Goal: Transaction & Acquisition: Purchase product/service

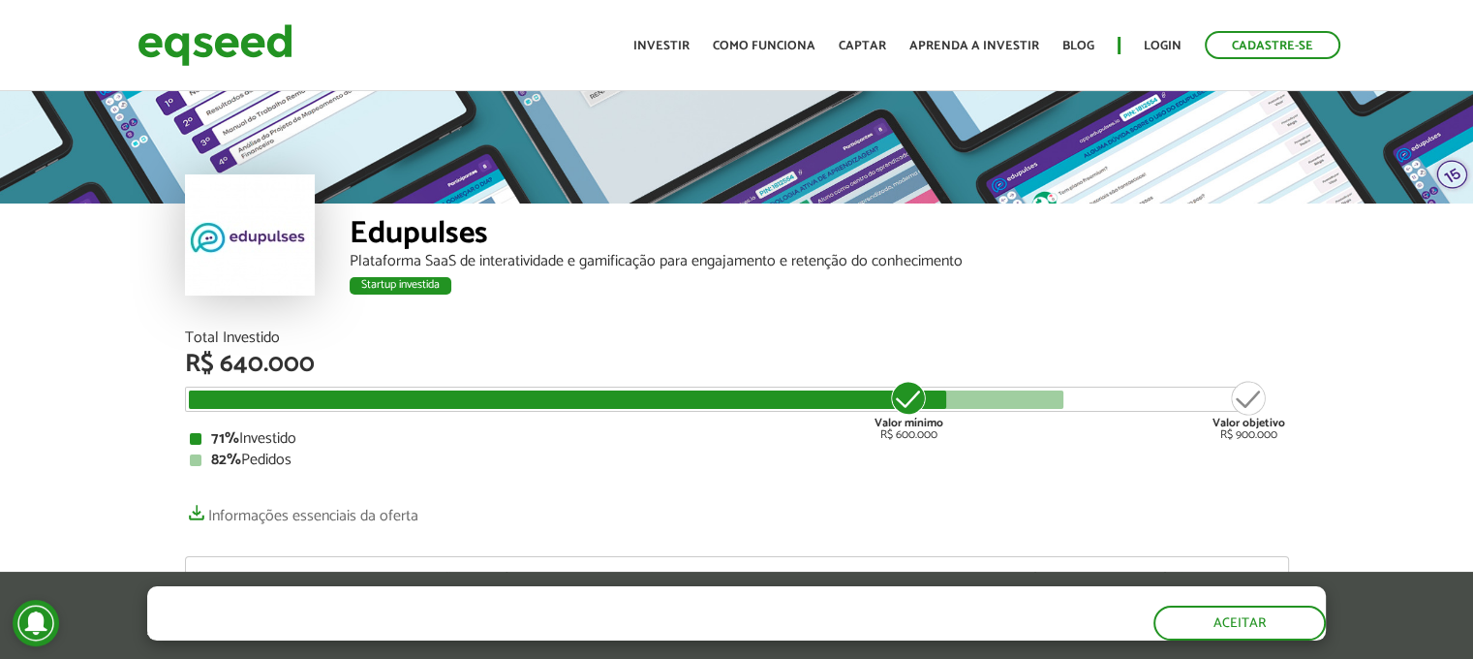
click at [382, 235] on div "Edupulses" at bounding box center [820, 236] width 940 height 36
click at [254, 250] on div at bounding box center [250, 234] width 130 height 121
drag, startPoint x: 329, startPoint y: 232, endPoint x: 403, endPoint y: 247, distance: 75.0
click at [329, 232] on div "Edupulses Plataforma SaaS de interatividade e gamificação para engajamento e re…" at bounding box center [737, 266] width 1104 height 127
click at [408, 254] on div "Plataforma SaaS de interatividade e gamificação para engajamento e retenção do …" at bounding box center [820, 261] width 940 height 15
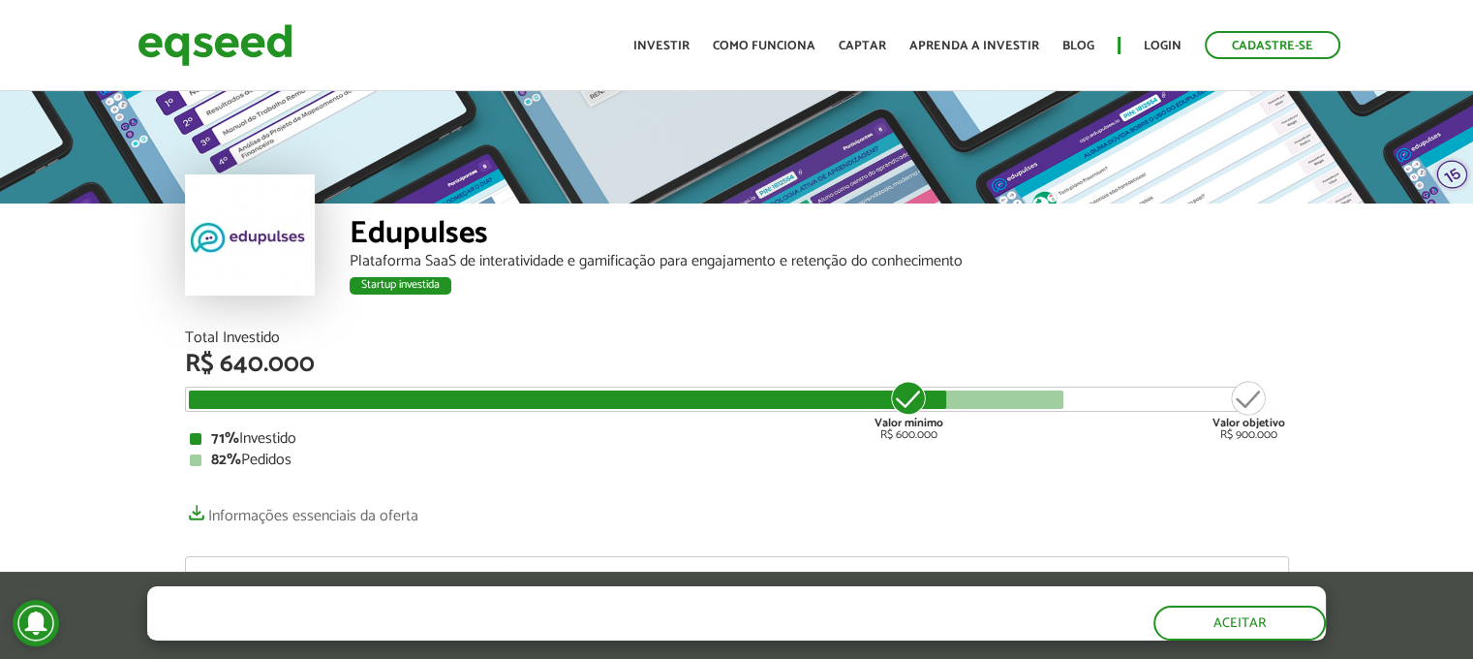
click at [422, 299] on div "Startup investida" at bounding box center [820, 288] width 940 height 25
click at [296, 256] on div at bounding box center [250, 234] width 130 height 121
click at [239, 34] on img at bounding box center [215, 44] width 155 height 51
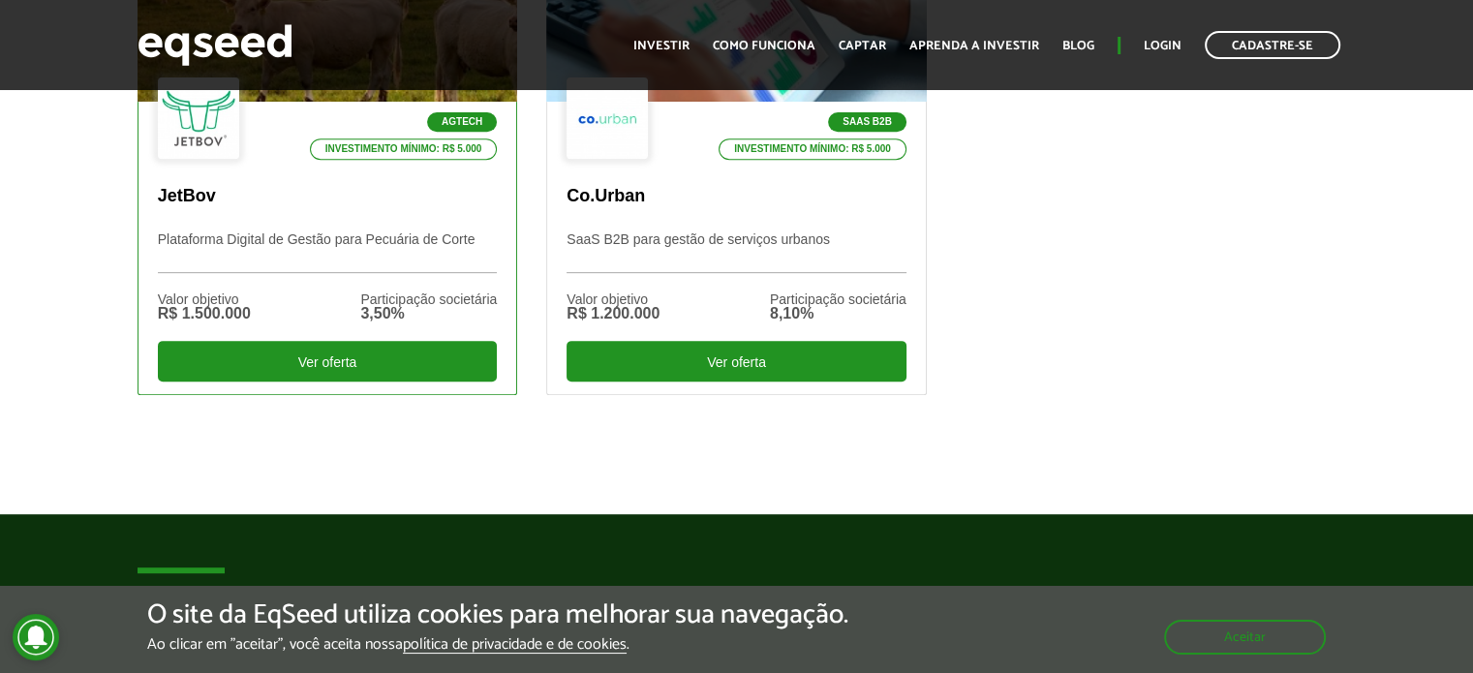
scroll to position [678, 0]
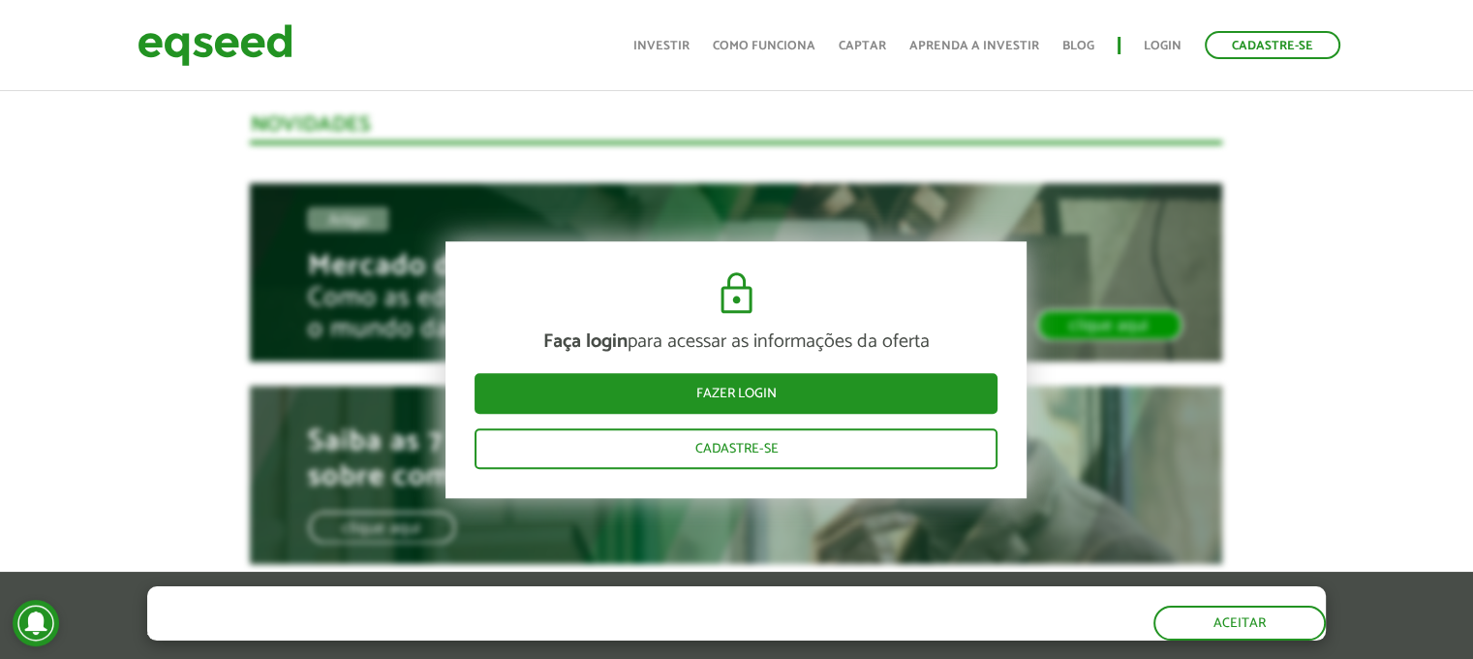
scroll to position [1744, 0]
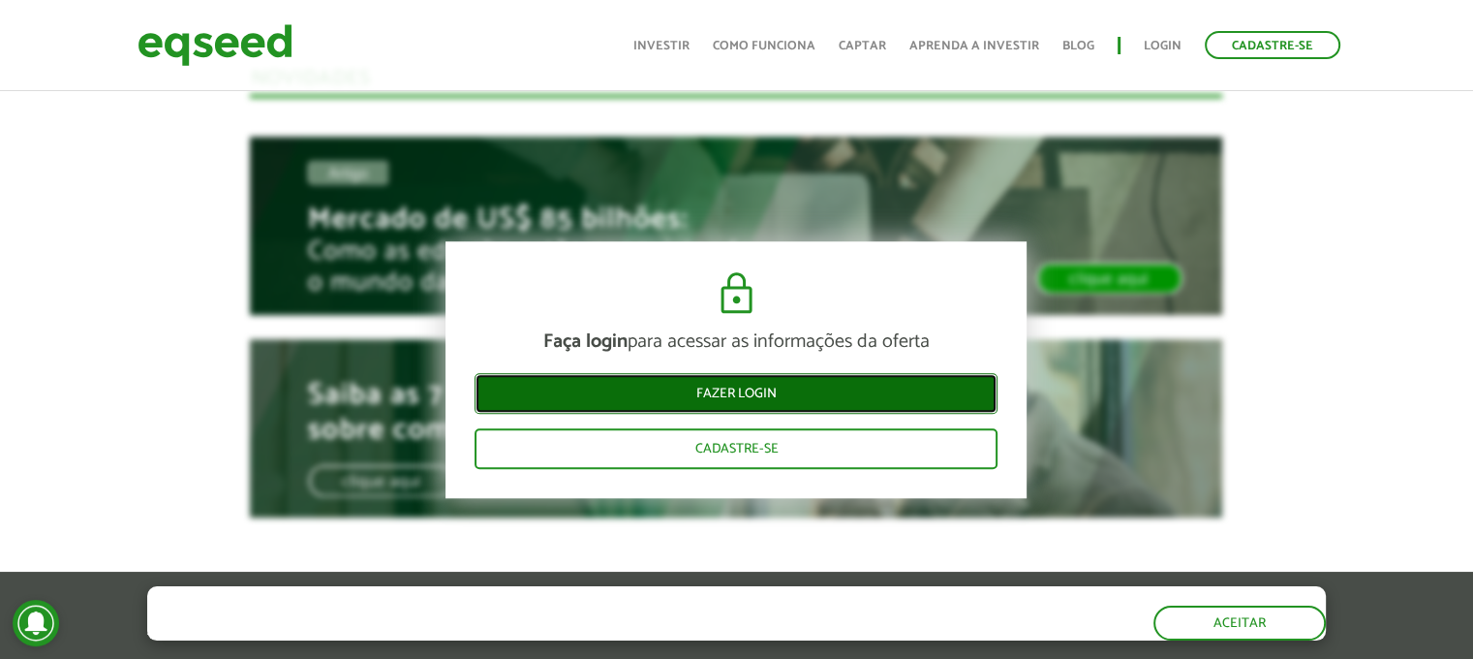
click at [814, 392] on link "Fazer login" at bounding box center [736, 394] width 523 height 41
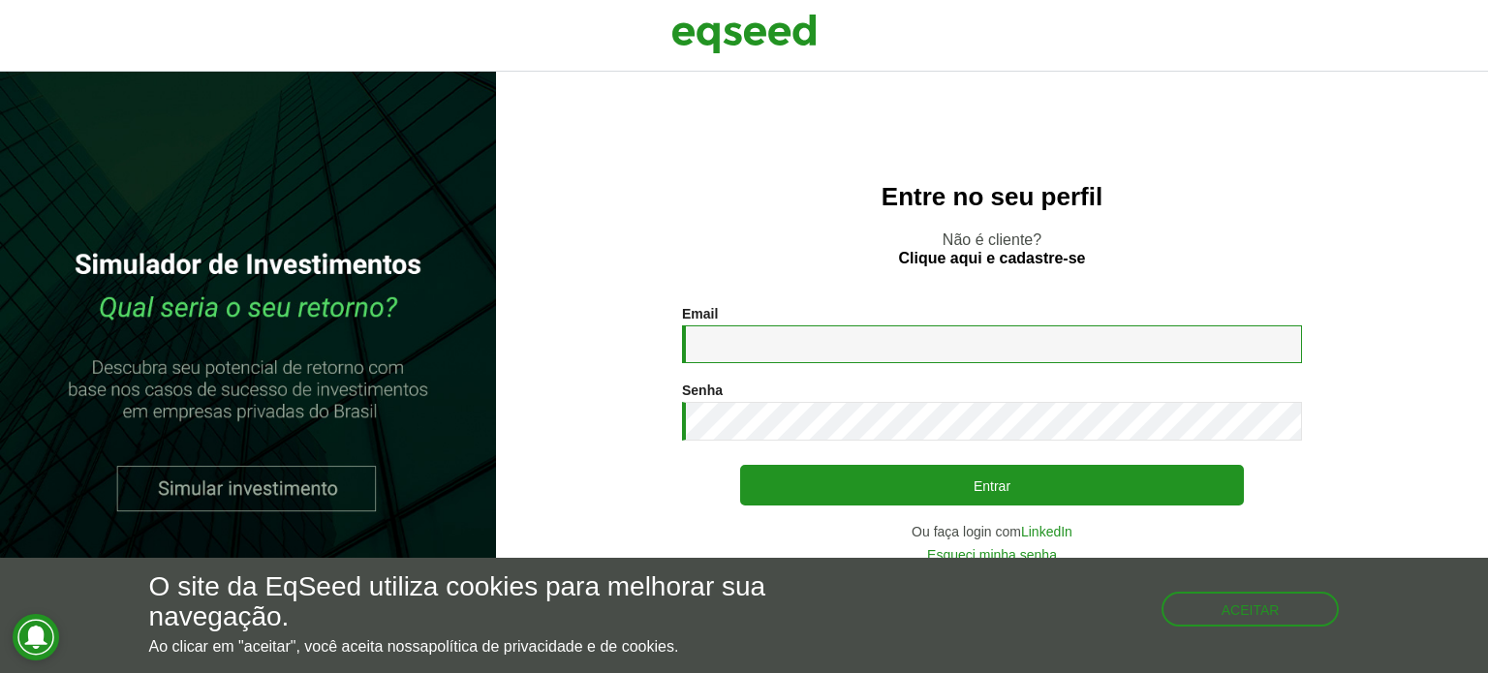
click at [800, 331] on input "Email *" at bounding box center [992, 344] width 620 height 38
type input "**********"
click at [740, 465] on button "Entrar" at bounding box center [992, 485] width 504 height 41
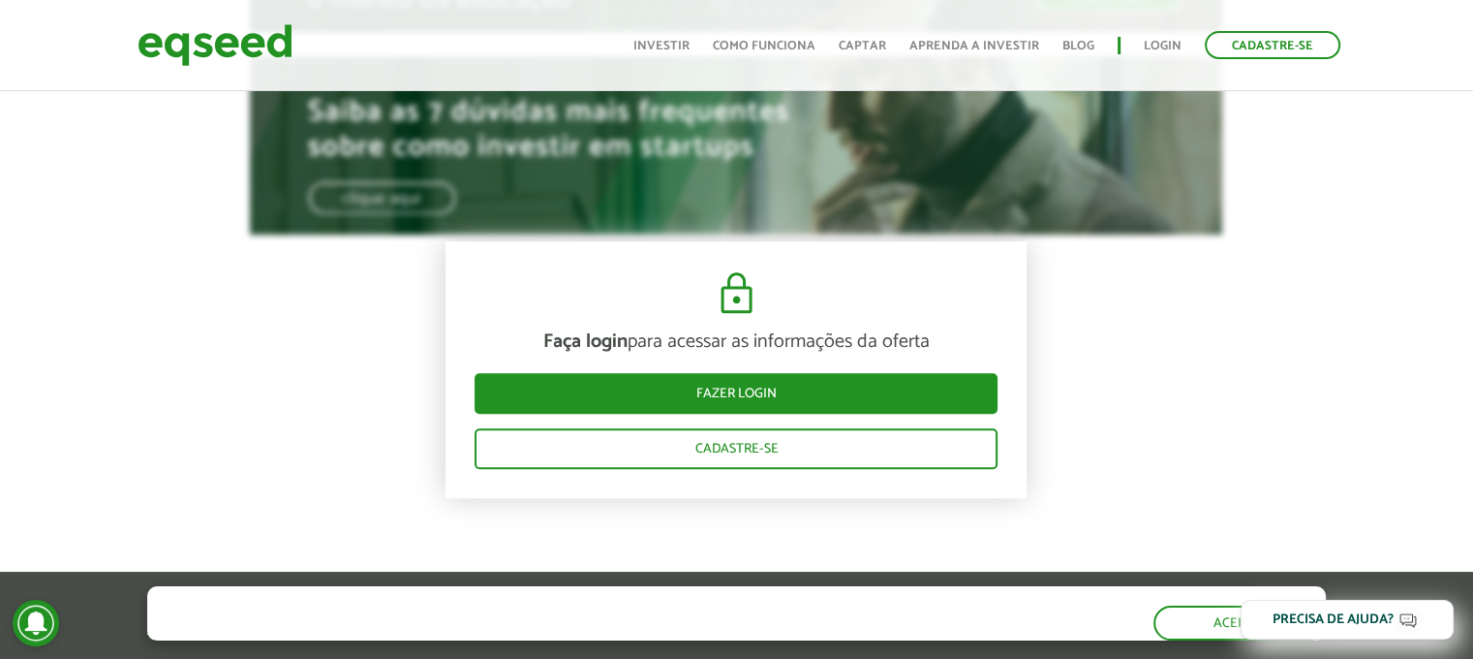
scroll to position [2069, 0]
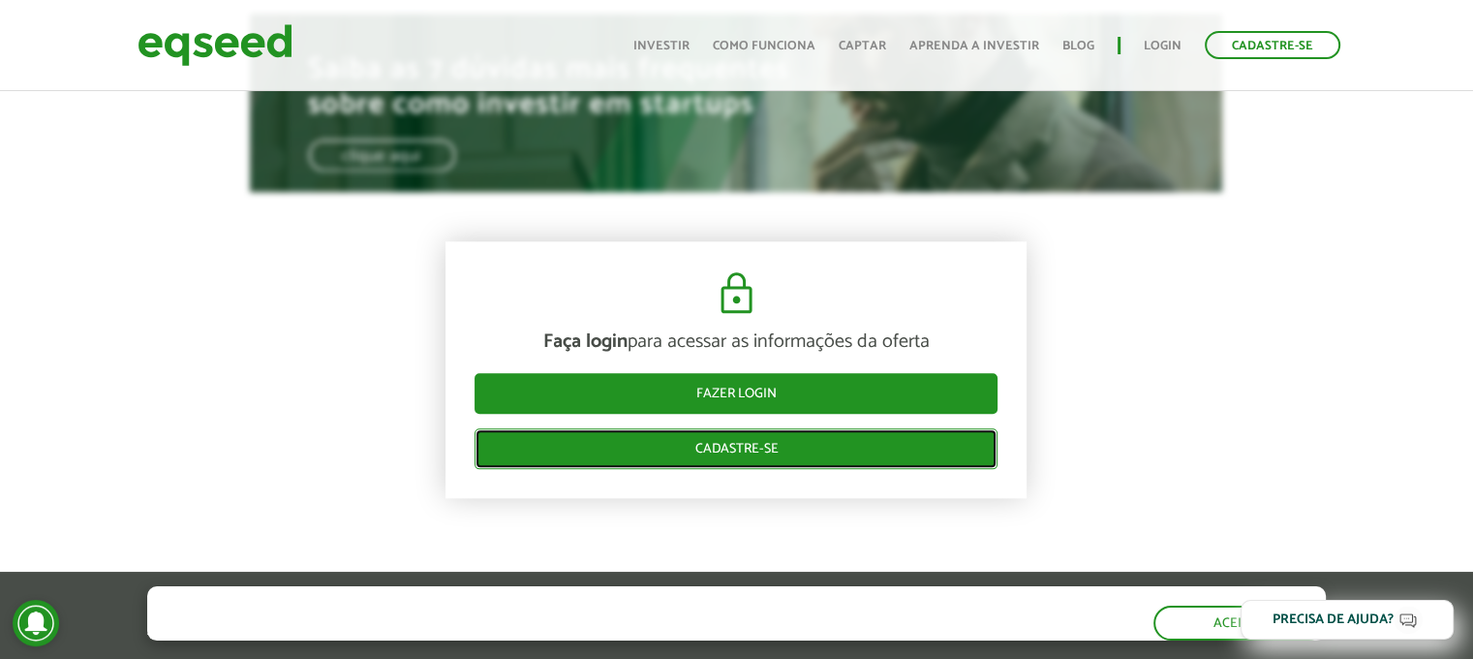
click at [789, 456] on link "Cadastre-se" at bounding box center [736, 449] width 523 height 41
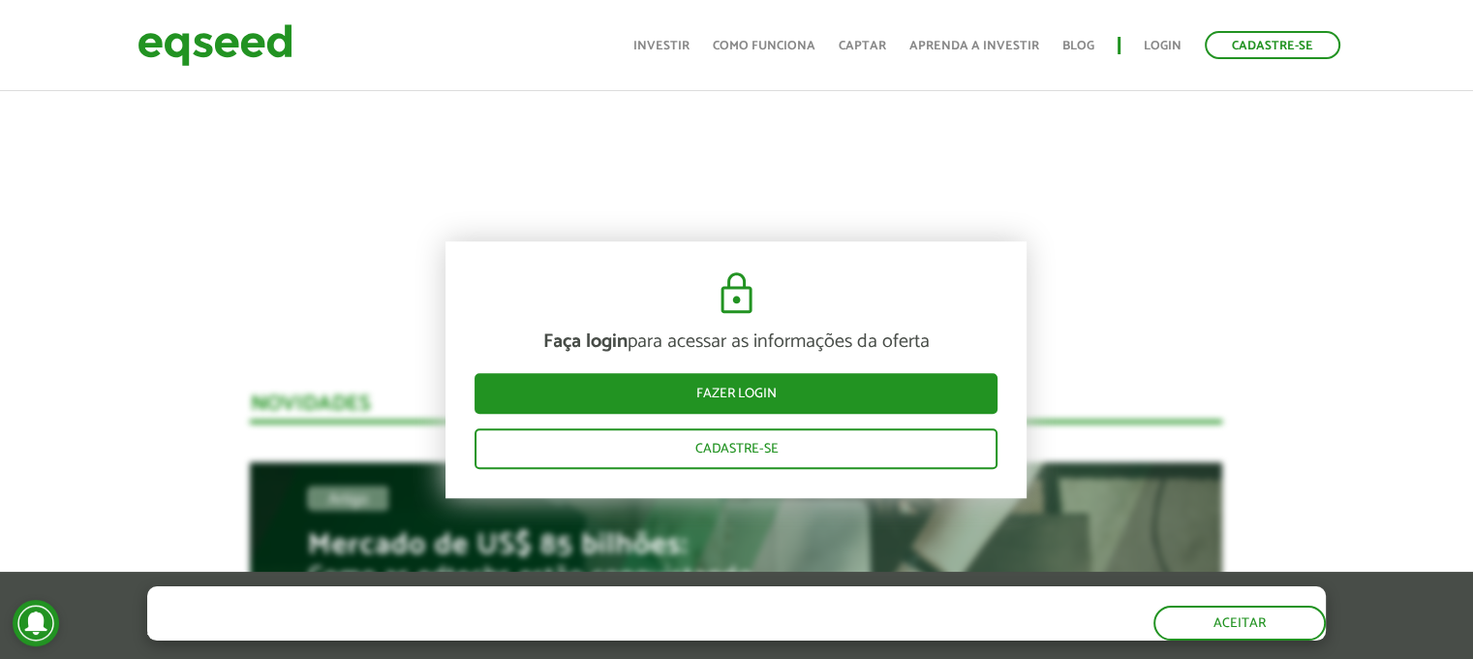
scroll to position [1453, 0]
